Goal: Task Accomplishment & Management: Manage account settings

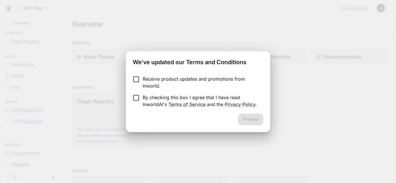
scroll to position [175, 0]
click at [251, 118] on button "Proceed" at bounding box center [250, 120] width 25 height 12
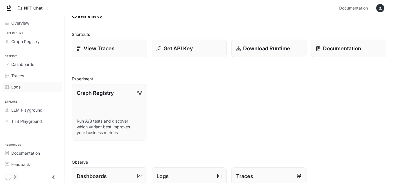
scroll to position [0, 0]
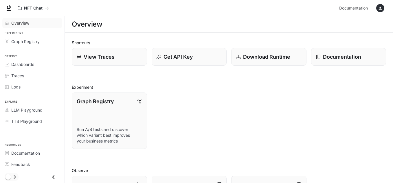
click at [24, 23] on span "Overview" at bounding box center [20, 23] width 18 height 6
click at [18, 22] on span "Overview" at bounding box center [20, 23] width 19 height 6
click at [25, 154] on span "Documentation" at bounding box center [25, 153] width 29 height 6
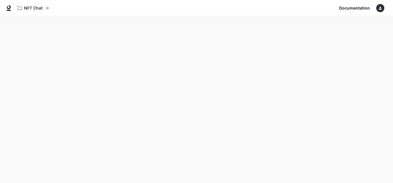
scroll to position [175, 0]
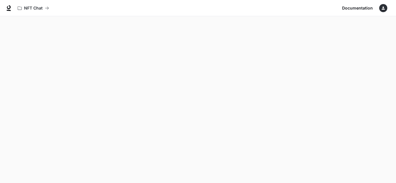
click at [386, 6] on div "button" at bounding box center [383, 8] width 8 height 8
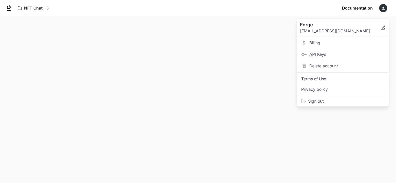
click at [327, 44] on span "Billing" at bounding box center [346, 43] width 75 height 6
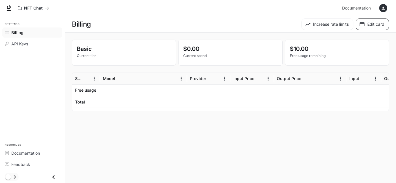
click at [382, 26] on button "Edit card" at bounding box center [371, 25] width 33 height 12
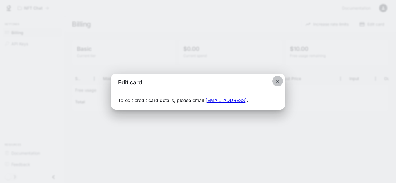
click at [277, 82] on icon "Close dialog" at bounding box center [276, 81] width 3 height 3
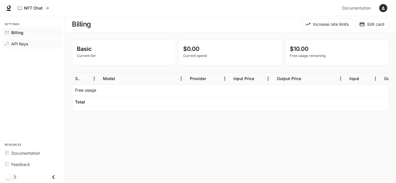
click at [32, 44] on div "API Keys" at bounding box center [35, 44] width 48 height 6
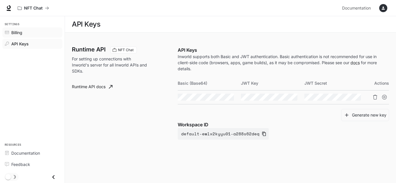
click at [16, 33] on span "Billing" at bounding box center [16, 33] width 11 height 6
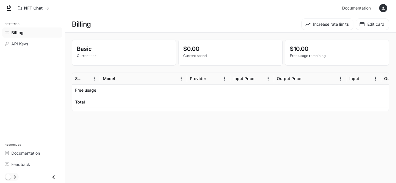
click at [382, 7] on icon "button" at bounding box center [383, 8] width 5 height 5
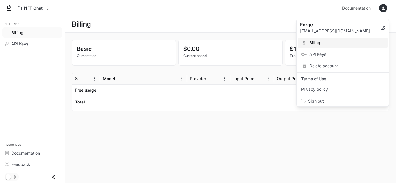
click at [237, 115] on div at bounding box center [198, 91] width 396 height 183
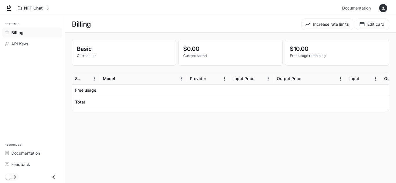
click at [91, 53] on p "Basic" at bounding box center [124, 49] width 94 height 9
click at [82, 57] on p "Current tier" at bounding box center [124, 55] width 94 height 5
click at [90, 48] on p "Basic" at bounding box center [124, 49] width 94 height 9
click at [180, 79] on icon "Menu" at bounding box center [181, 79] width 6 height 6
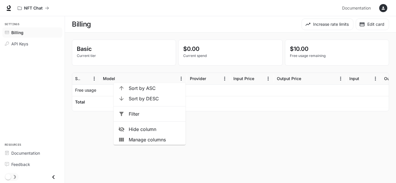
click at [222, 130] on main "Billing Increase rate limits Edit card Basic Current tier $0.00 Current spend $…" at bounding box center [230, 99] width 331 height 167
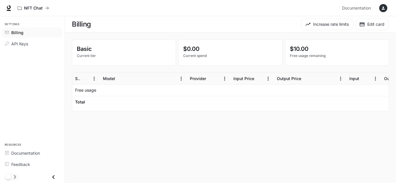
click at [368, 144] on main "Billing Increase rate limits Edit card Basic Current tier $0.00 Current spend $…" at bounding box center [230, 99] width 331 height 167
click at [382, 8] on icon "button" at bounding box center [383, 8] width 3 height 3
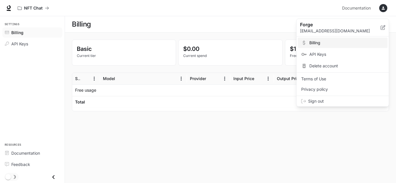
click at [322, 54] on span "API Keys" at bounding box center [346, 55] width 75 height 6
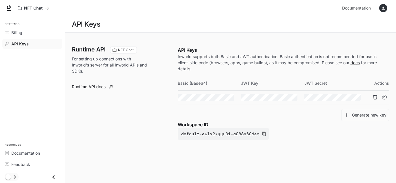
click at [384, 8] on icon "button" at bounding box center [383, 8] width 5 height 5
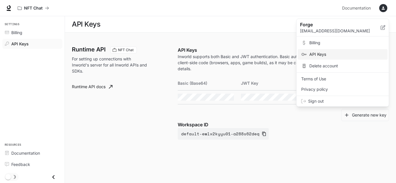
click at [324, 42] on span "Billing" at bounding box center [346, 43] width 75 height 6
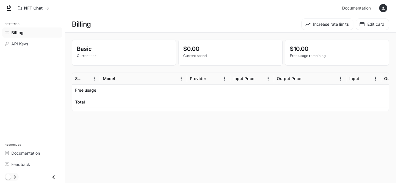
click at [87, 57] on p "Current tier" at bounding box center [124, 55] width 94 height 5
click at [81, 51] on p "Basic" at bounding box center [124, 49] width 94 height 9
click at [82, 55] on p "Current tier" at bounding box center [124, 55] width 94 height 5
click at [325, 20] on button "Increase rate limits" at bounding box center [327, 25] width 52 height 12
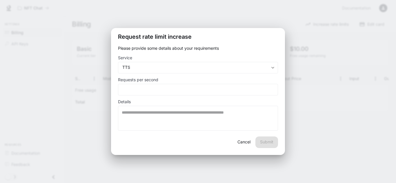
click at [330, 92] on div "Request rate limit increase Please provide some details about your requirements…" at bounding box center [198, 91] width 396 height 183
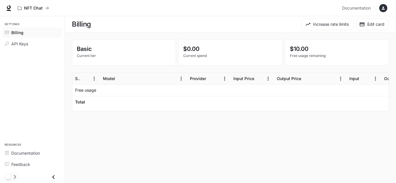
click at [78, 102] on h6 "Total" at bounding box center [80, 102] width 10 height 6
click at [55, 176] on icon "Close drawer" at bounding box center [54, 178] width 8 height 8
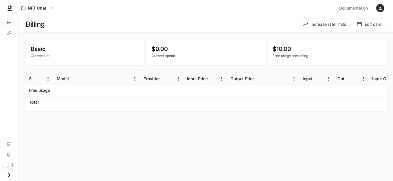
scroll to position [0, 0]
click at [334, 94] on div at bounding box center [317, 91] width 35 height 12
click at [333, 92] on div at bounding box center [317, 91] width 35 height 12
click at [298, 106] on div at bounding box center [263, 102] width 72 height 12
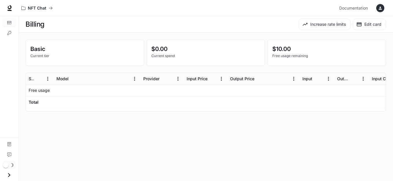
click at [381, 8] on icon "button" at bounding box center [380, 8] width 5 height 5
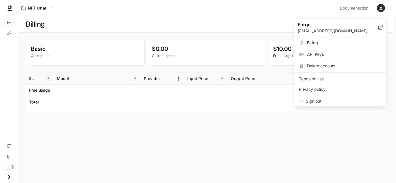
click at [313, 41] on span "Billing" at bounding box center [344, 43] width 75 height 6
click at [111, 134] on div at bounding box center [198, 91] width 396 height 183
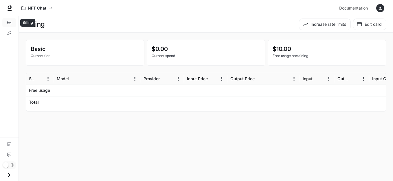
click at [11, 21] on link "Billing" at bounding box center [9, 22] width 14 height 9
click at [8, 22] on icon "Billing" at bounding box center [9, 23] width 4 height 4
click at [8, 174] on icon "Open drawer" at bounding box center [9, 175] width 8 height 8
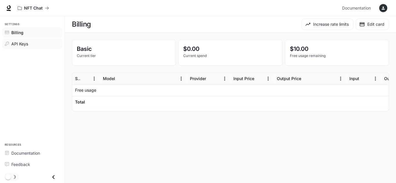
click at [24, 43] on span "API Keys" at bounding box center [19, 44] width 17 height 6
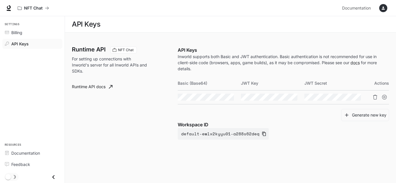
click at [382, 6] on div "button" at bounding box center [383, 8] width 8 height 8
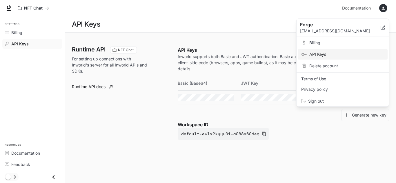
click at [382, 6] on div at bounding box center [198, 91] width 396 height 183
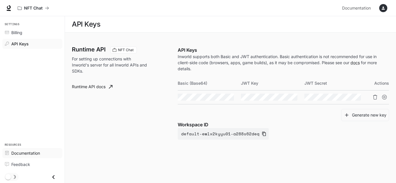
click at [15, 154] on span "Documentation" at bounding box center [25, 153] width 29 height 6
